Goal: Task Accomplishment & Management: Complete application form

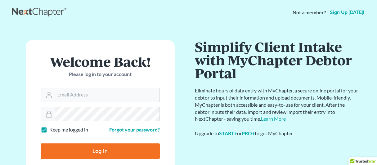
type input "[EMAIL_ADDRESS][DOMAIN_NAME]"
click at [95, 149] on input "Log In" at bounding box center [100, 151] width 119 height 16
type input "Thinking..."
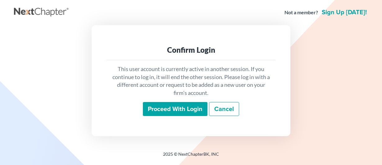
click at [168, 102] on input "Proceed with login" at bounding box center [175, 109] width 65 height 14
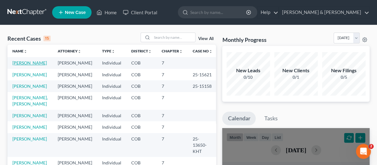
click at [23, 61] on link "Goldis, Marcey" at bounding box center [29, 62] width 34 height 5
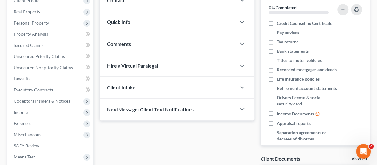
scroll to position [93, 0]
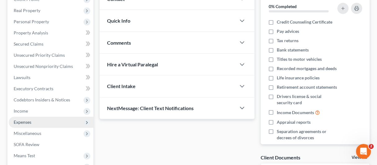
click at [23, 121] on span "Expenses" at bounding box center [23, 122] width 18 height 5
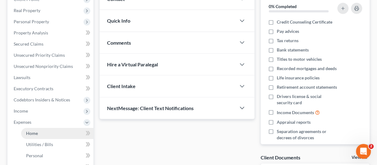
click at [34, 131] on span "Home" at bounding box center [32, 133] width 12 height 5
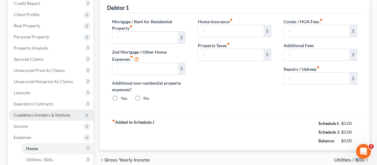
type input "1,860.00"
type input "0.00"
radio input "true"
type input "0.00"
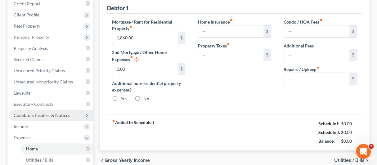
type input "335.00"
type input "0.00"
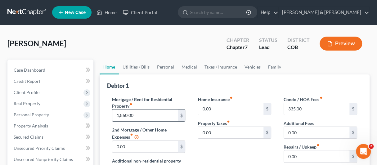
click at [127, 115] on input "1,860.00" at bounding box center [145, 116] width 66 height 12
click at [127, 117] on input "1,860.00" at bounding box center [145, 116] width 66 height 12
type input "1,855"
click at [136, 66] on link "Utilities / Bills" at bounding box center [136, 67] width 34 height 15
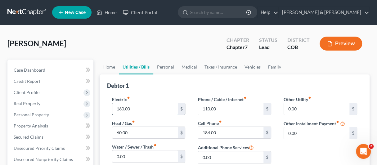
click at [122, 110] on input "160.00" at bounding box center [145, 109] width 66 height 12
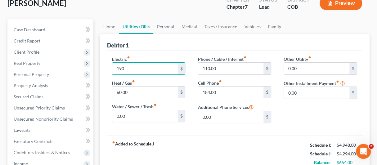
scroll to position [62, 0]
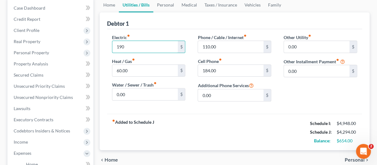
type input "190"
click at [184, 127] on div "fiber_manual_record Added to Schedule J Schedule I: $4,948.00 Schedule J: $4,29…" at bounding box center [234, 132] width 255 height 36
click at [250, 7] on link "Vehicles" at bounding box center [253, 5] width 24 height 15
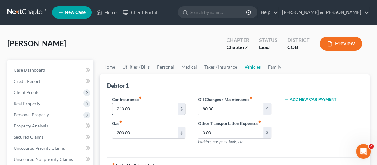
click at [134, 111] on input "240.00" at bounding box center [145, 109] width 66 height 12
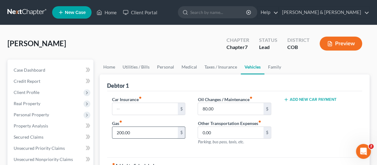
click at [132, 133] on input "200.00" at bounding box center [145, 133] width 66 height 12
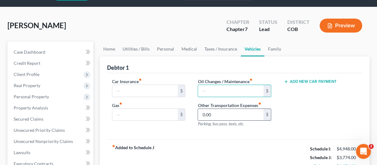
scroll to position [31, 0]
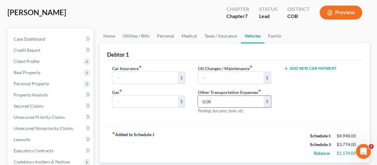
click at [202, 100] on input "0.00" at bounding box center [231, 102] width 66 height 12
type input "250"
click at [177, 143] on div "fiber_manual_record Added to Schedule J Schedule I: $4,948.00 Schedule J: $4,02…" at bounding box center [234, 144] width 255 height 36
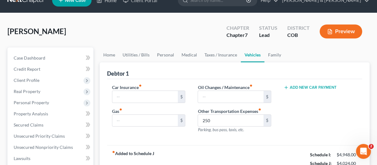
scroll to position [0, 0]
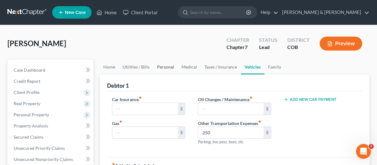
click at [161, 66] on link "Personal" at bounding box center [165, 67] width 25 height 15
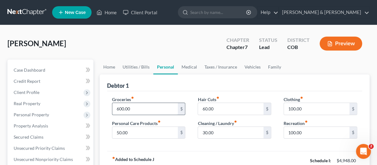
click at [122, 108] on input "600.00" at bounding box center [145, 109] width 66 height 12
type input "750"
click at [199, 150] on div "Groceries fiber_manual_record 750 $ Personal Care Products fiber_manual_record …" at bounding box center [234, 121] width 255 height 60
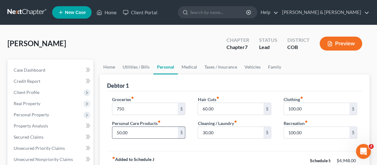
click at [120, 133] on input "50.00" at bounding box center [145, 133] width 66 height 12
type input "100"
click at [194, 149] on div "Groceries fiber_manual_record 750 $ Personal Care Products fiber_manual_record …" at bounding box center [234, 121] width 255 height 60
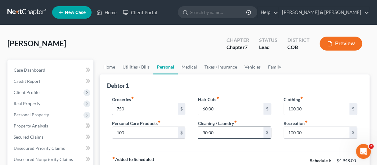
click at [205, 131] on input "30.00" at bounding box center [231, 133] width 66 height 12
type input "50"
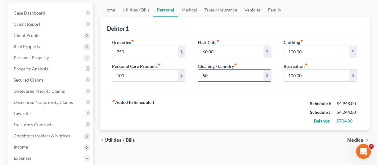
scroll to position [62, 0]
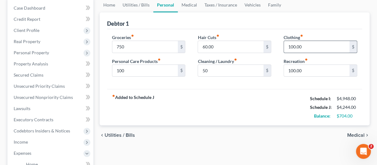
click at [292, 46] on input "100.00" at bounding box center [317, 47] width 66 height 12
type input "150"
click at [279, 108] on div "fiber_manual_record Added to Schedule J Schedule I: $4,948.00 Schedule J: $4,29…" at bounding box center [234, 107] width 255 height 36
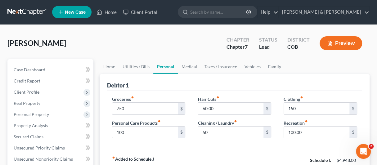
scroll to position [0, 0]
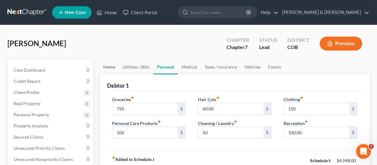
click at [108, 67] on link "Home" at bounding box center [109, 67] width 19 height 15
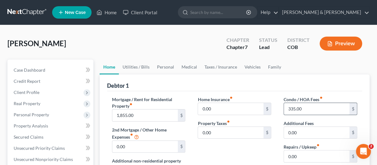
click at [302, 108] on input "335.00" at bounding box center [317, 109] width 66 height 12
type input "352"
click at [252, 147] on div "Home Insurance fiber_manual_record 0.00 $ Property Taxes fiber_manual_record 0.…" at bounding box center [235, 140] width 86 height 88
click at [269, 68] on link "Family" at bounding box center [275, 67] width 20 height 15
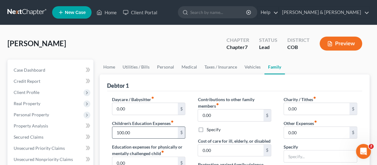
click at [117, 133] on input "100.00" at bounding box center [145, 133] width 66 height 12
type input "300"
click at [240, 130] on div "Specify" at bounding box center [235, 130] width 74 height 6
click at [165, 66] on link "Personal" at bounding box center [165, 67] width 25 height 15
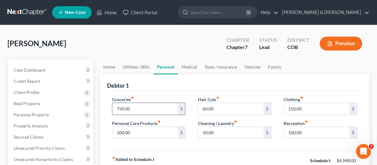
click at [135, 108] on input "750.00" at bounding box center [145, 109] width 66 height 12
click at [178, 150] on div "Groceries fiber_manual_record 820 $ Personal Care Products fiber_manual_record …" at bounding box center [234, 121] width 255 height 60
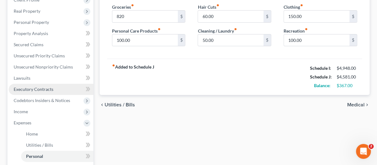
scroll to position [93, 0]
click at [18, 88] on span "Executory Contracts" at bounding box center [34, 88] width 40 height 5
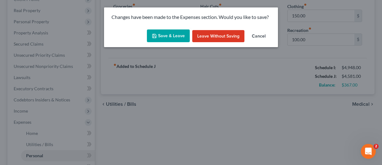
click at [165, 32] on button "Save & Leave" at bounding box center [168, 35] width 43 height 13
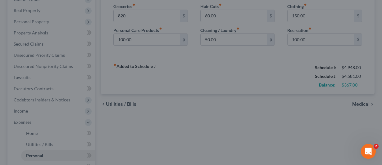
type input "820.00"
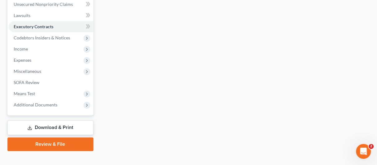
scroll to position [164, 0]
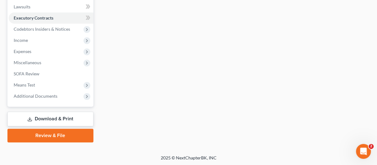
click at [37, 115] on link "Download & Print" at bounding box center [50, 119] width 86 height 15
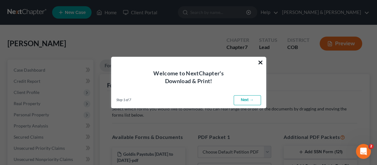
click at [259, 62] on button "×" at bounding box center [261, 62] width 6 height 10
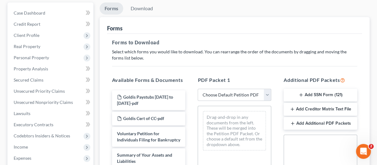
scroll to position [62, 0]
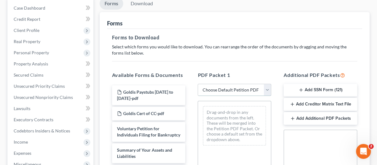
click at [266, 86] on select "Choose Default Petition PDF Packet Complete Bankruptcy Petition (all forms and …" at bounding box center [235, 90] width 74 height 12
select select "0"
click at [198, 84] on select "Choose Default Petition PDF Packet Complete Bankruptcy Petition (all forms and …" at bounding box center [235, 90] width 74 height 12
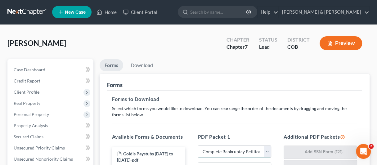
scroll to position [0, 0]
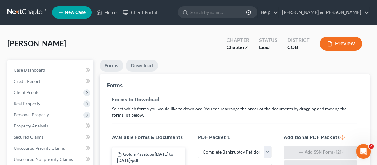
click at [141, 66] on link "Download" at bounding box center [142, 66] width 32 height 12
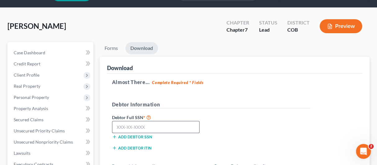
scroll to position [31, 0]
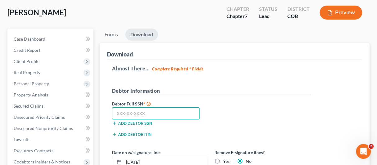
click at [117, 114] on input "text" at bounding box center [156, 113] width 88 height 12
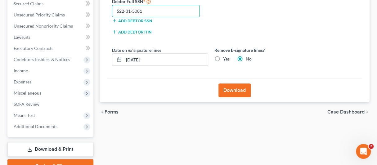
scroll to position [155, 0]
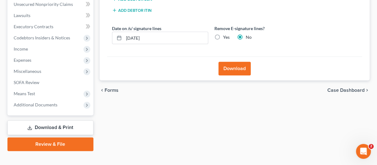
type input "522-31-5081"
click at [230, 66] on button "Download" at bounding box center [235, 69] width 32 height 14
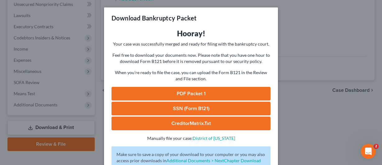
click at [178, 90] on link "PDF Packet 1" at bounding box center [190, 94] width 159 height 14
click at [152, 106] on link "SSN (Form B121)" at bounding box center [190, 109] width 159 height 14
click at [178, 122] on link "CreditorMatrix.txt" at bounding box center [190, 124] width 159 height 14
click at [335, 119] on div "Download Bankruptcy Packet Hooray! Your case was successfully merged and ready …" at bounding box center [191, 82] width 382 height 165
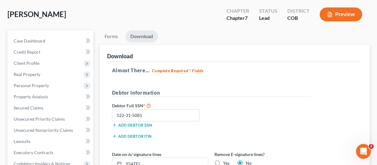
scroll to position [0, 0]
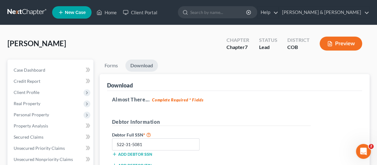
click at [142, 65] on link "Download" at bounding box center [141, 66] width 33 height 12
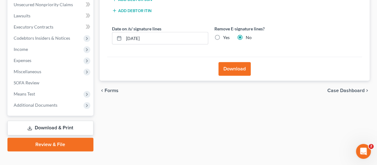
scroll to position [155, 0]
click at [62, 125] on link "Download & Print" at bounding box center [50, 127] width 86 height 15
click at [52, 124] on link "Download & Print" at bounding box center [50, 127] width 86 height 15
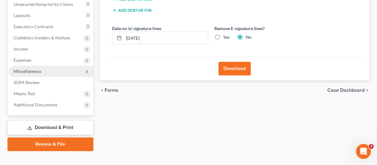
click at [27, 69] on span "Miscellaneous" at bounding box center [28, 71] width 28 height 5
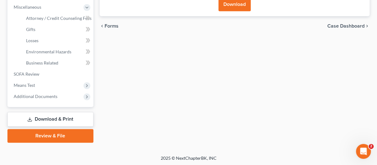
scroll to position [220, 0]
click at [51, 116] on link "Download & Print" at bounding box center [50, 119] width 86 height 15
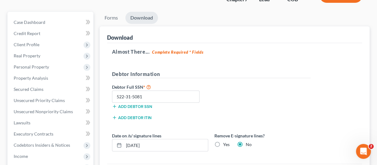
scroll to position [62, 0]
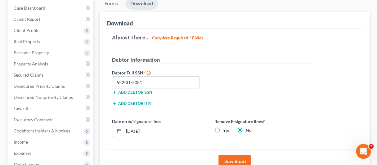
click at [136, 5] on link "Download" at bounding box center [141, 4] width 33 height 12
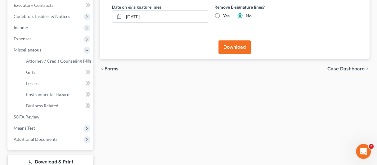
scroll to position [186, 0]
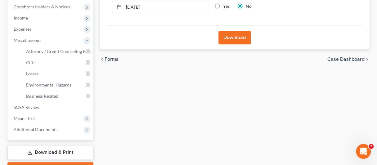
click at [230, 34] on button "Download" at bounding box center [235, 38] width 32 height 14
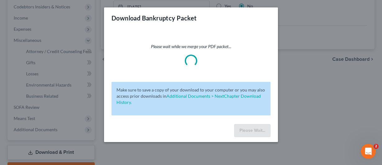
click at [299, 20] on div "Download Bankruptcy Packet Please wait while we merge your PDF packet... Make s…" at bounding box center [191, 82] width 382 height 165
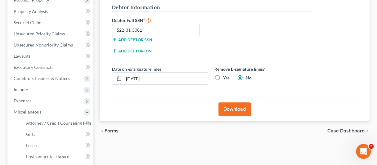
scroll to position [93, 0]
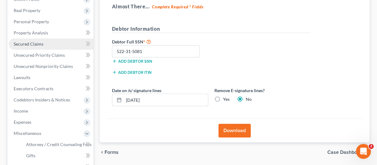
click at [27, 41] on span "Secured Claims" at bounding box center [29, 43] width 30 height 5
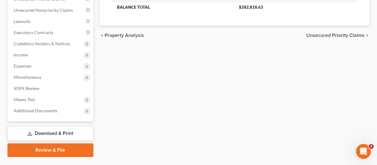
scroll to position [164, 0]
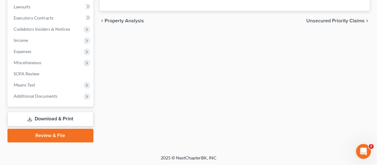
click at [52, 116] on link "Download & Print" at bounding box center [50, 119] width 86 height 15
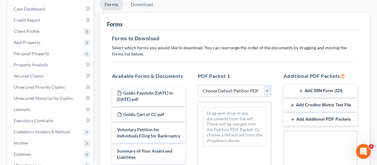
scroll to position [62, 0]
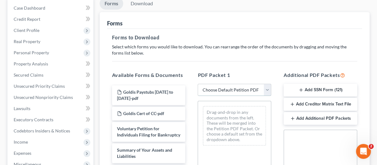
click at [266, 86] on select "Choose Default Petition PDF Packet Complete Bankruptcy Petition (all forms and …" at bounding box center [235, 90] width 74 height 12
select select "3"
click at [198, 84] on select "Choose Default Petition PDF Packet Complete Bankruptcy Petition (all forms and …" at bounding box center [235, 90] width 74 height 12
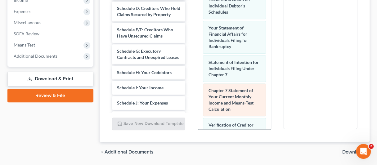
scroll to position [224, 0]
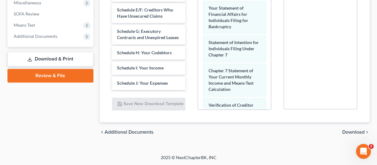
click at [45, 57] on link "Download & Print" at bounding box center [50, 59] width 86 height 15
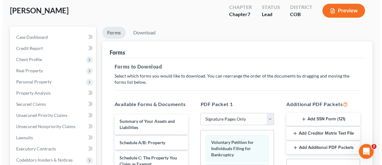
scroll to position [7, 0]
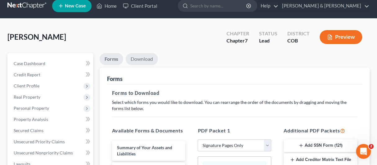
click at [142, 60] on link "Download" at bounding box center [142, 59] width 32 height 12
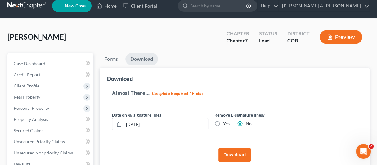
click at [234, 151] on button "Download" at bounding box center [235, 155] width 32 height 14
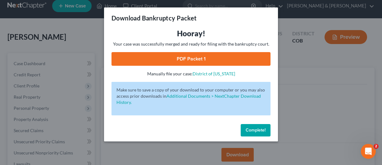
click at [188, 57] on link "PDF Packet 1" at bounding box center [190, 59] width 159 height 14
